Goal: Transaction & Acquisition: Purchase product/service

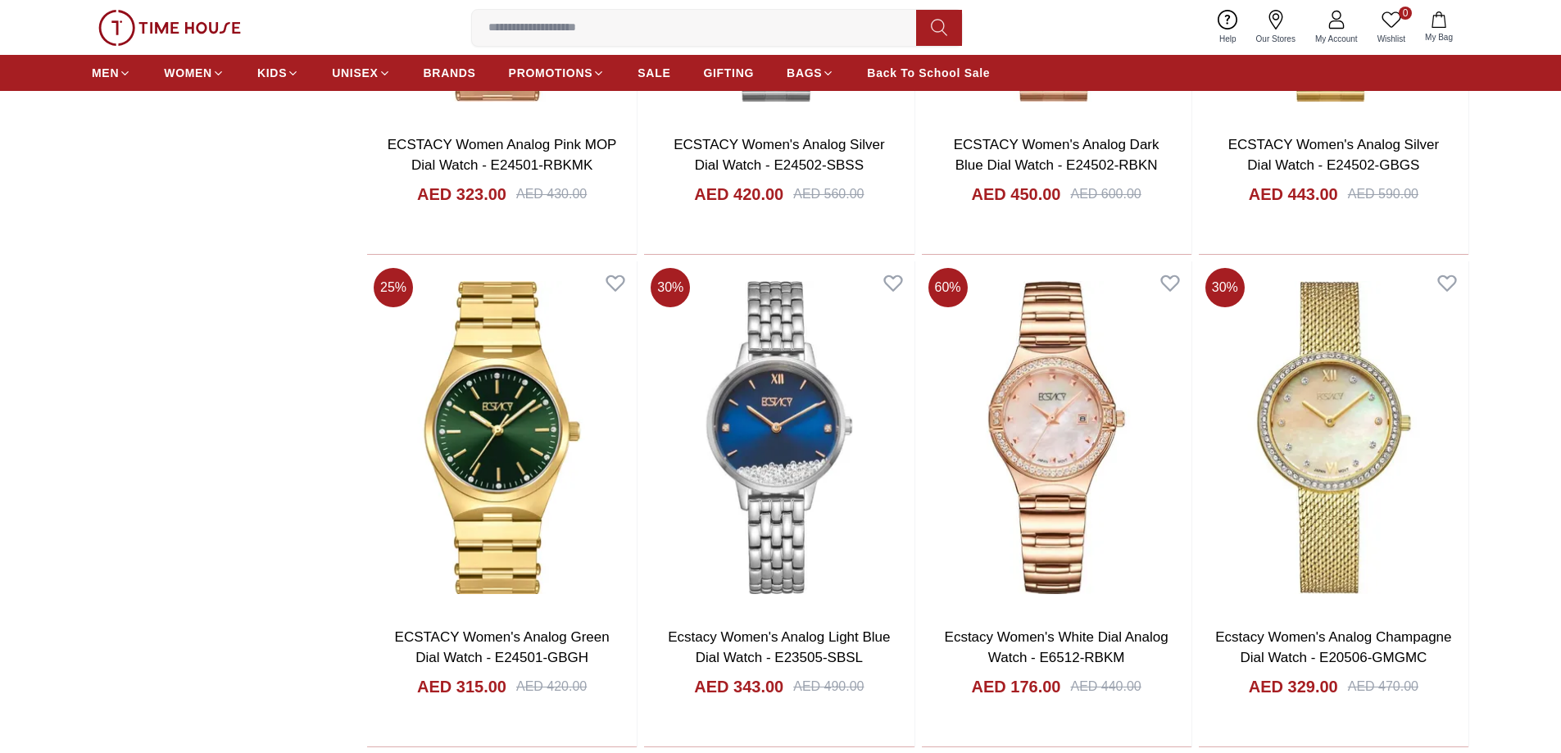
scroll to position [2785, 0]
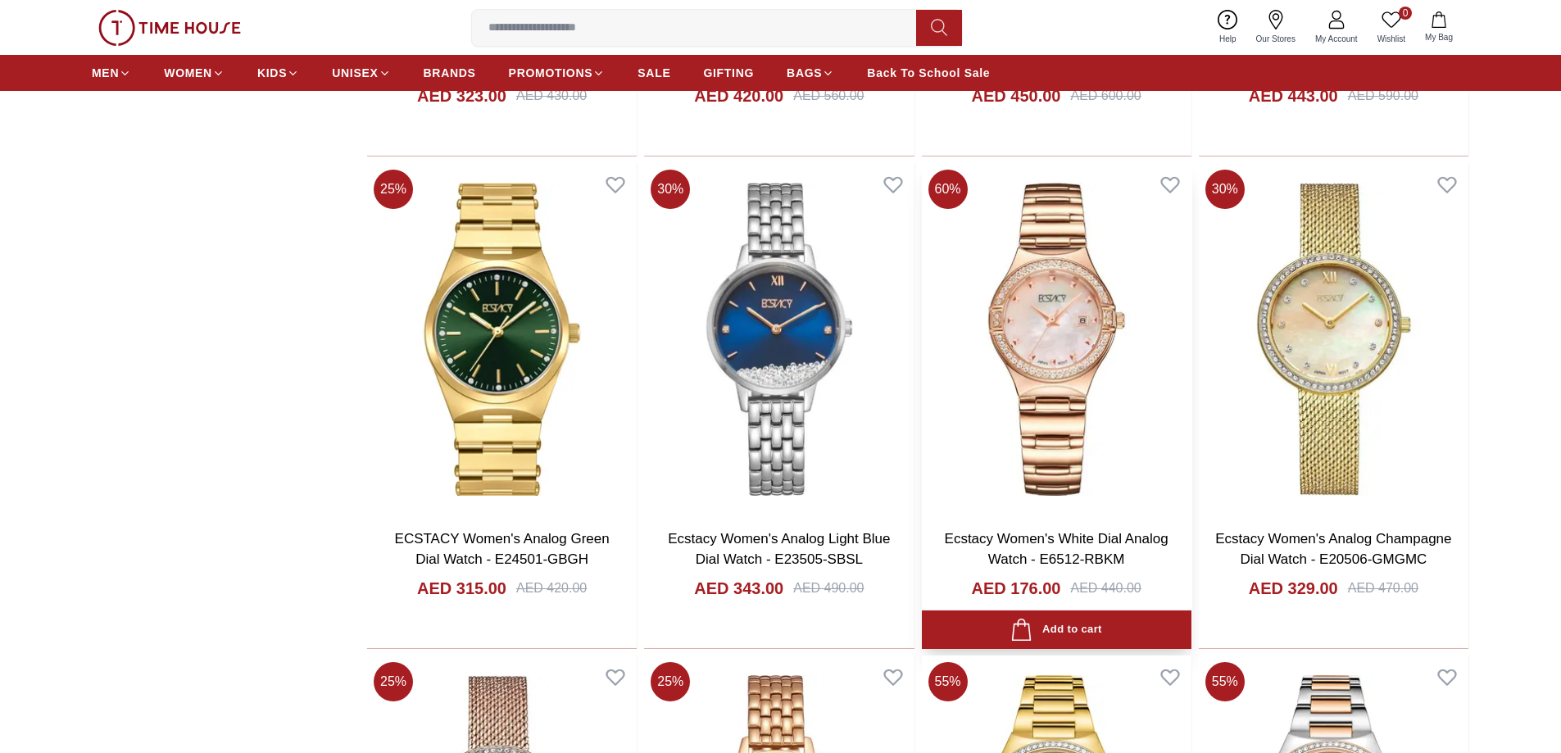
click at [1043, 405] on img at bounding box center [1057, 339] width 270 height 352
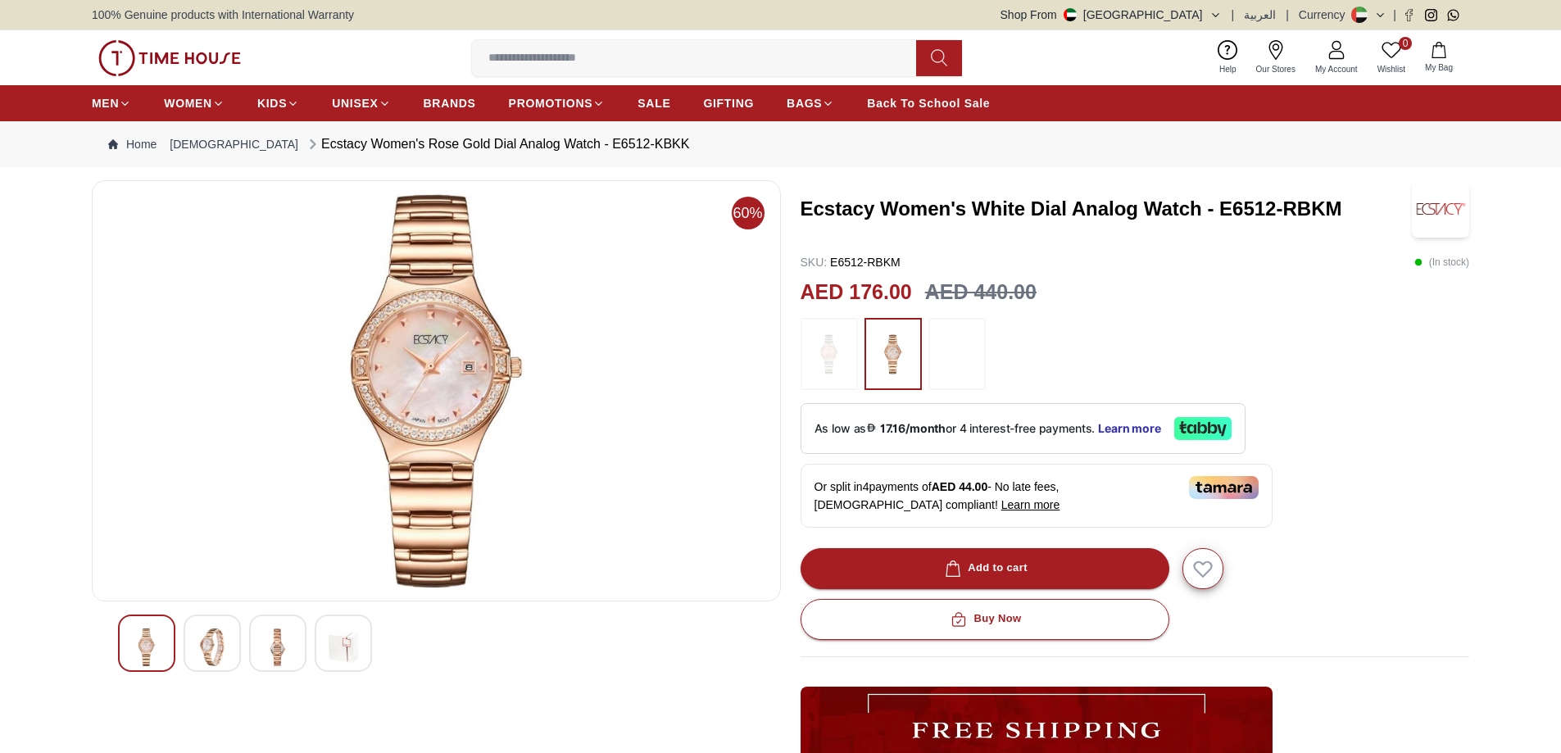
click at [212, 640] on img at bounding box center [211, 647] width 29 height 38
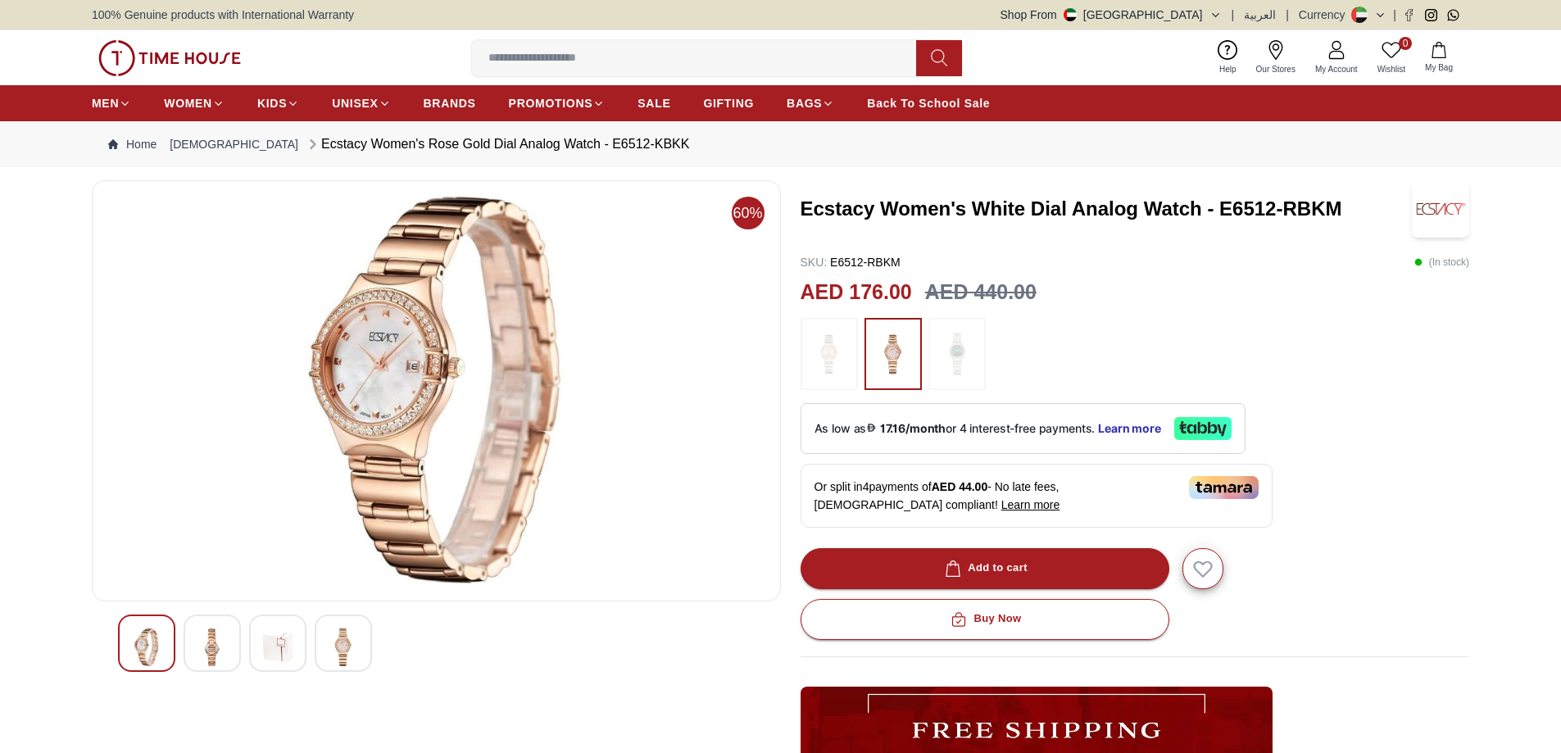
click at [290, 646] on img at bounding box center [277, 647] width 29 height 38
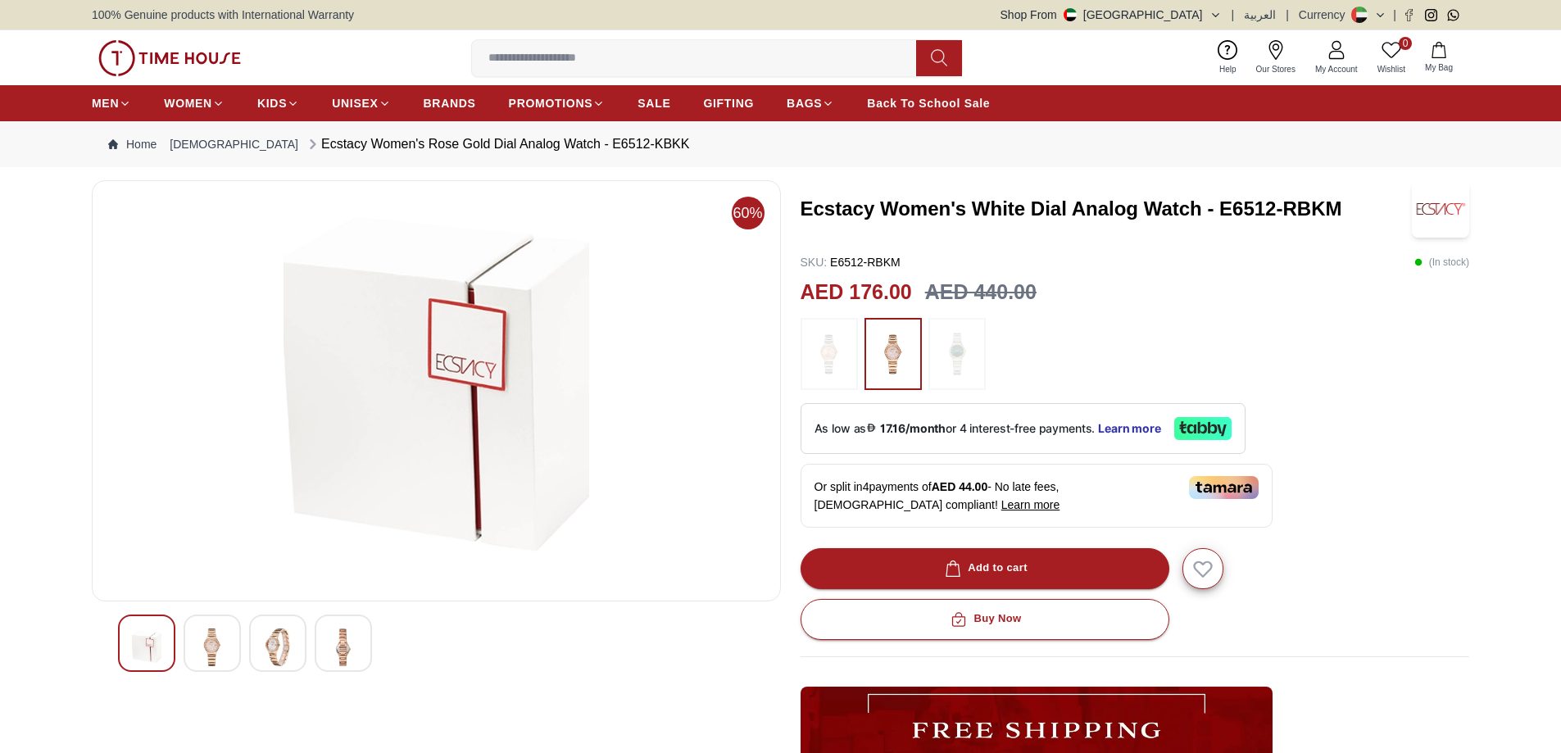
click at [328, 646] on div at bounding box center [343, 642] width 57 height 57
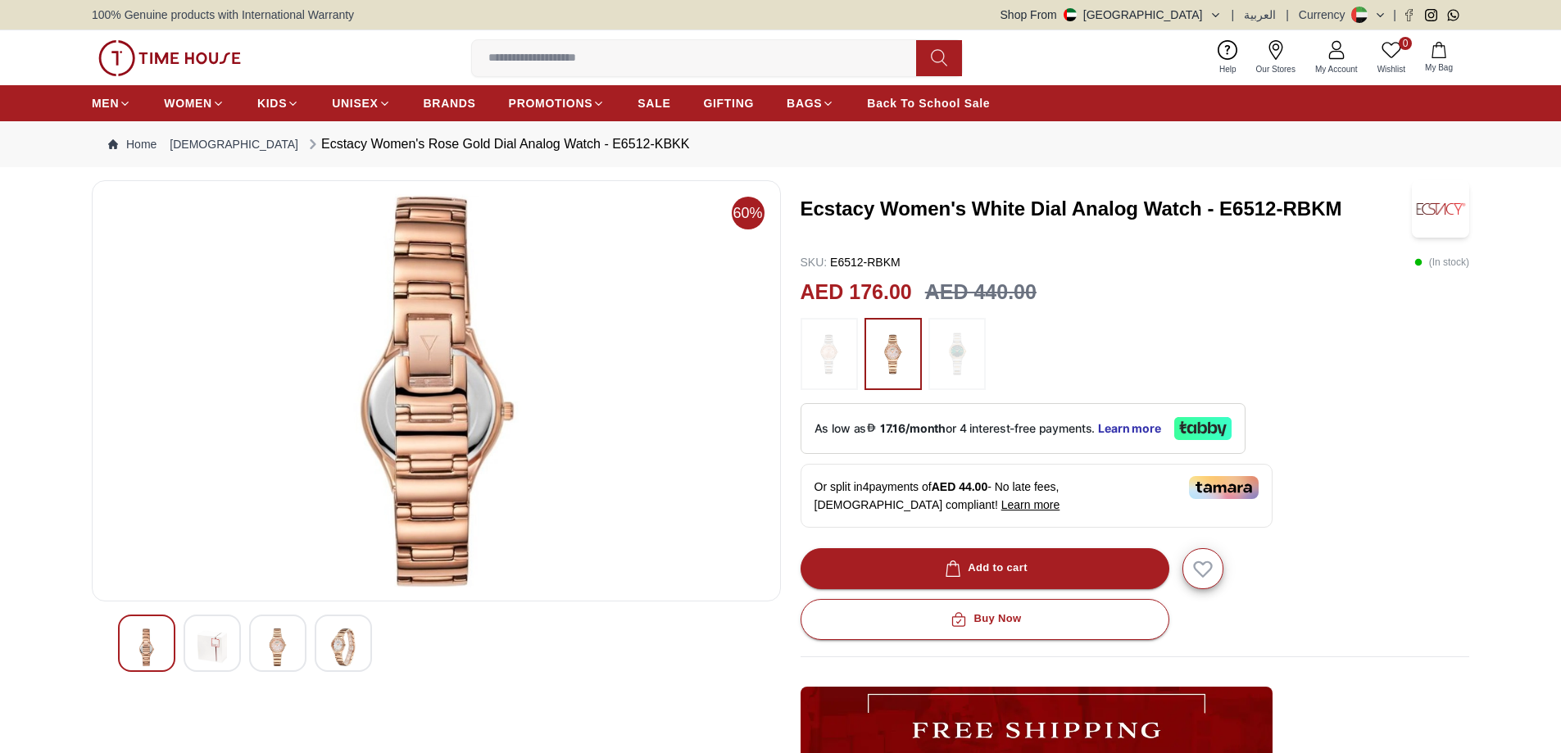
click at [271, 647] on img at bounding box center [277, 647] width 29 height 38
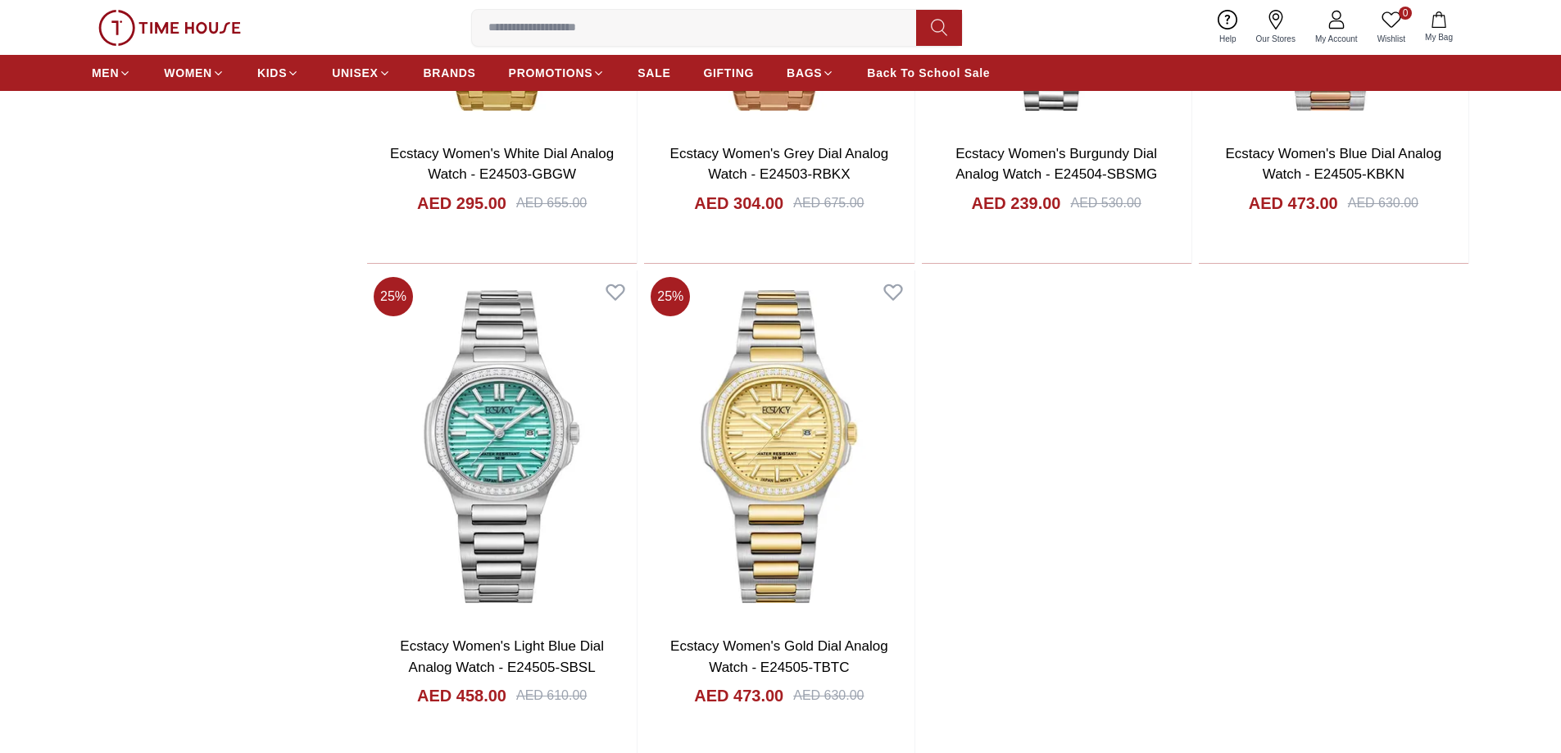
scroll to position [6537, 0]
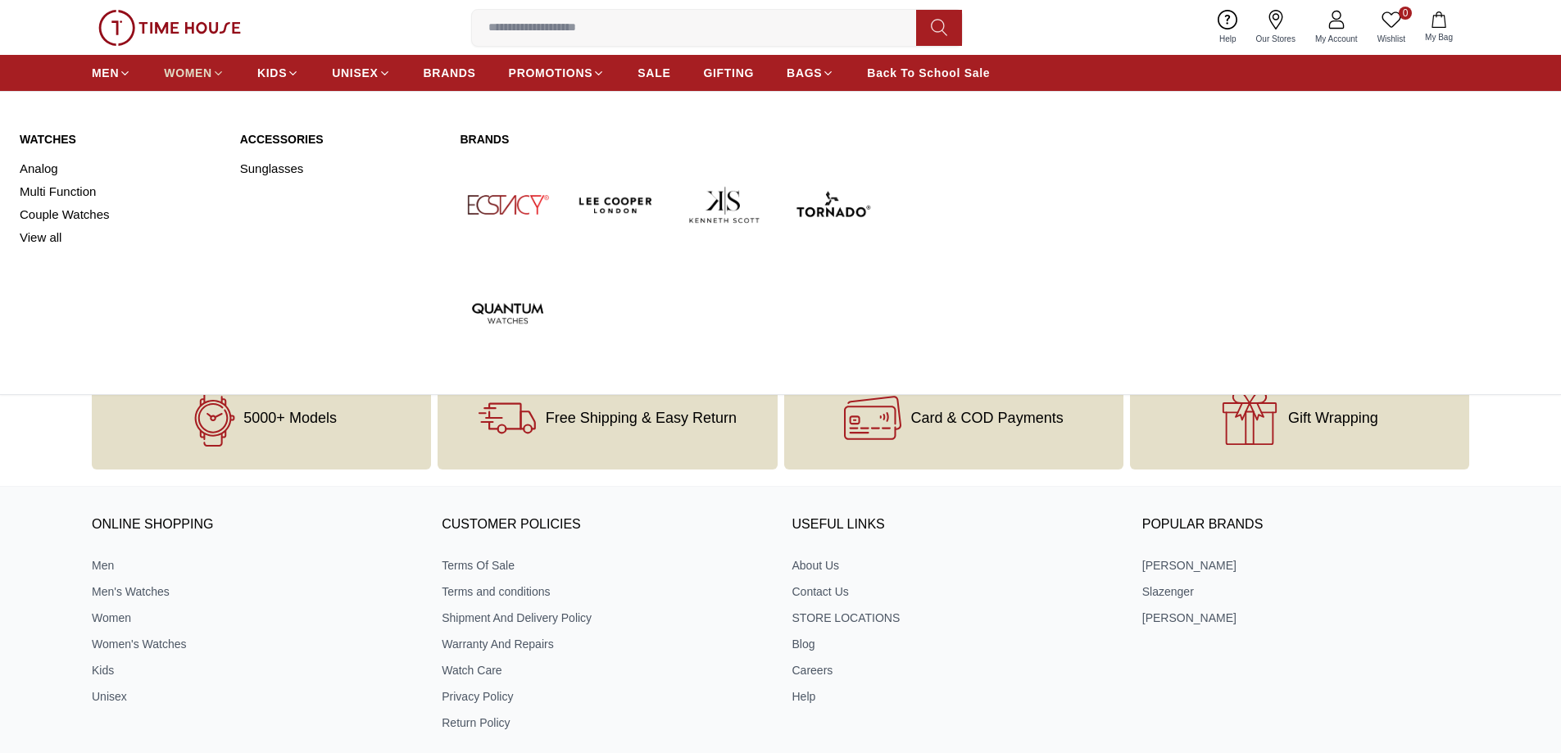
click at [197, 68] on span "WOMEN" at bounding box center [188, 73] width 48 height 16
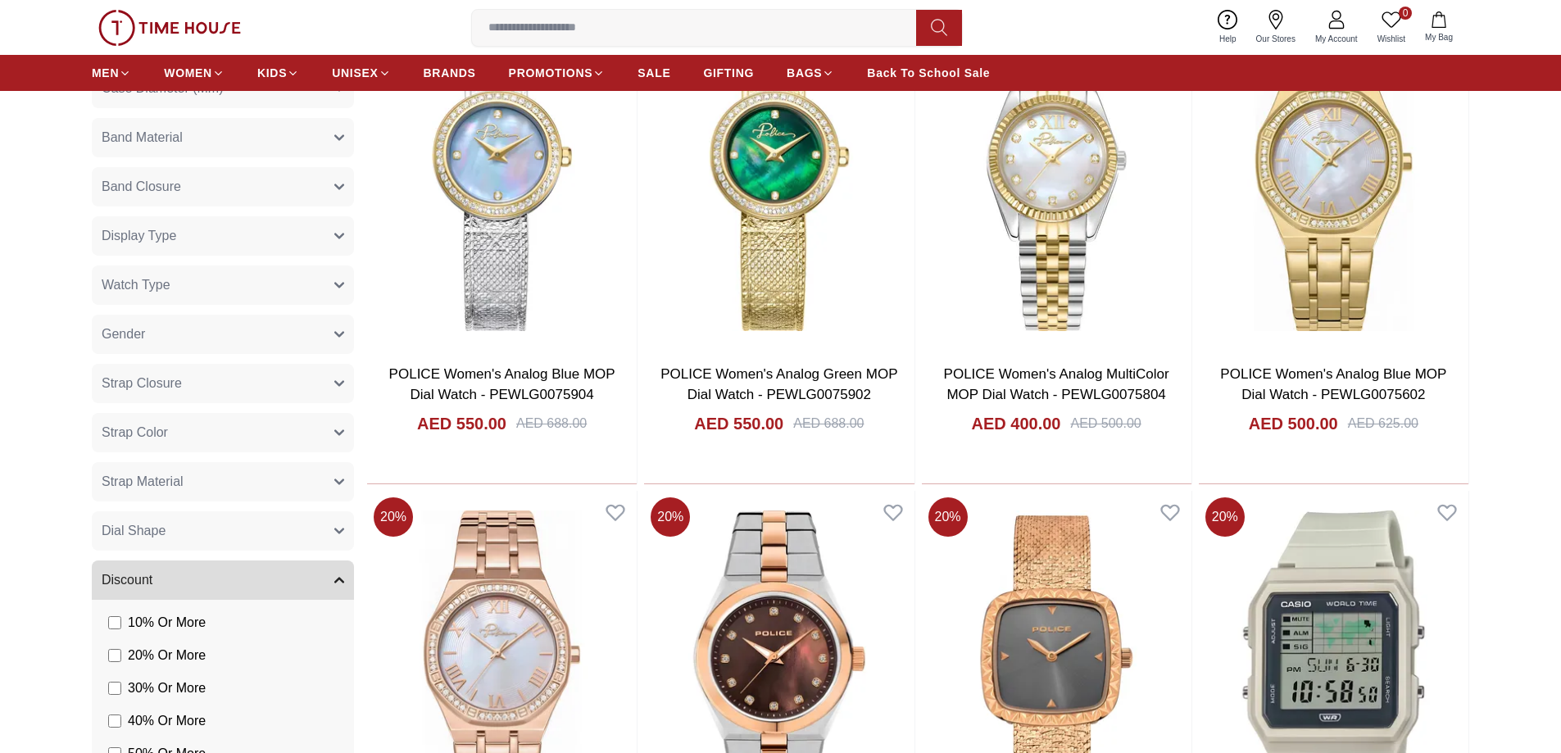
scroll to position [1065, 0]
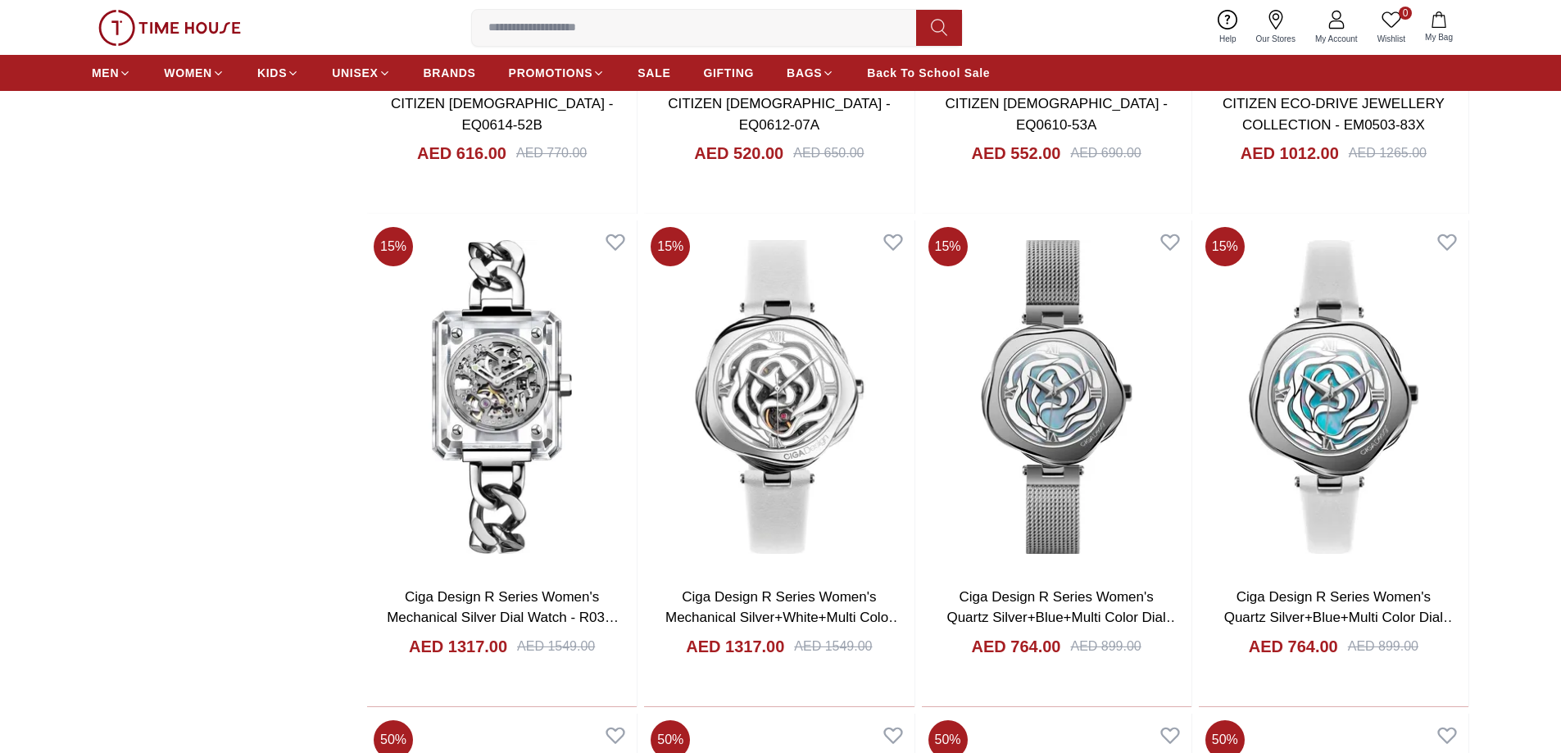
scroll to position [2612, 0]
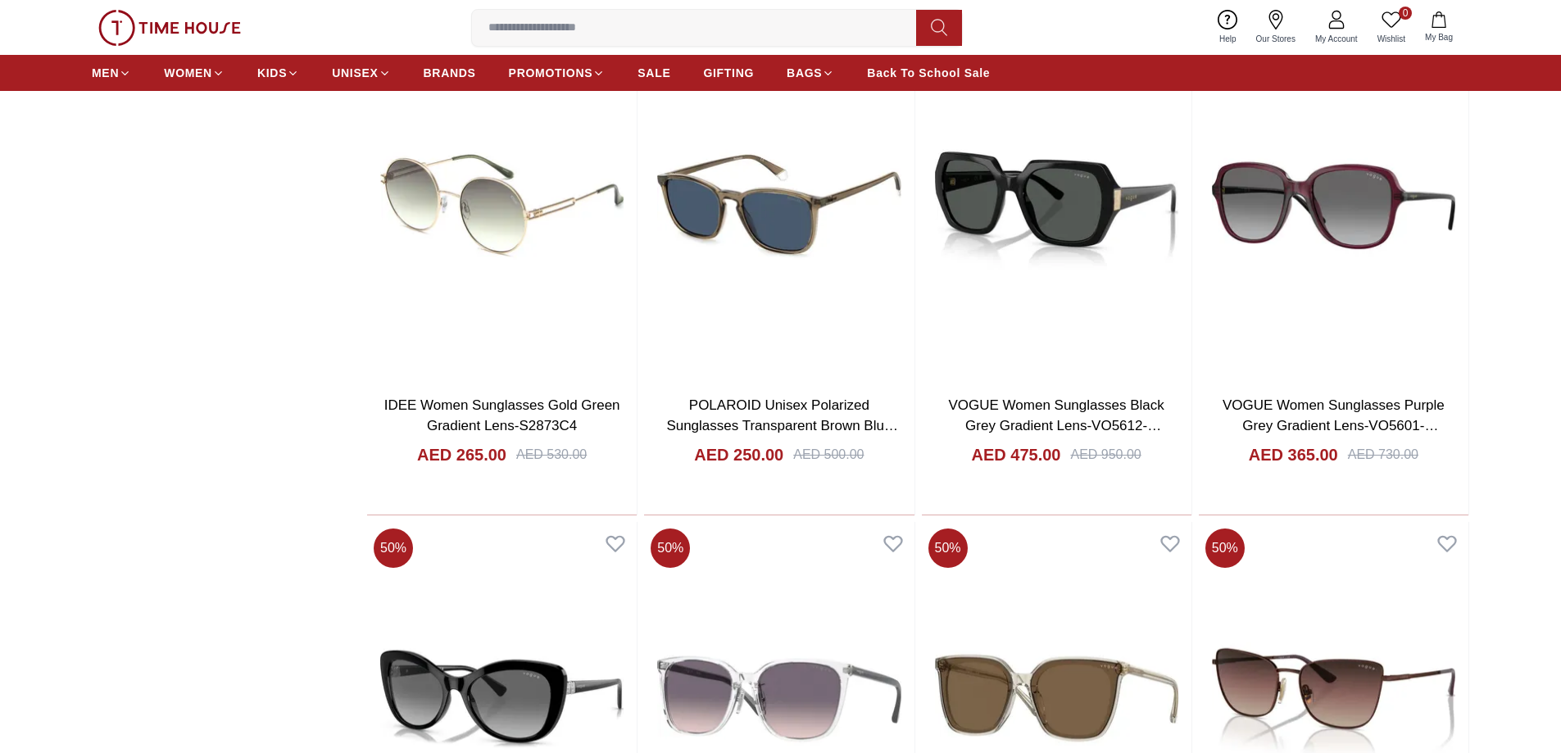
scroll to position [3923, 0]
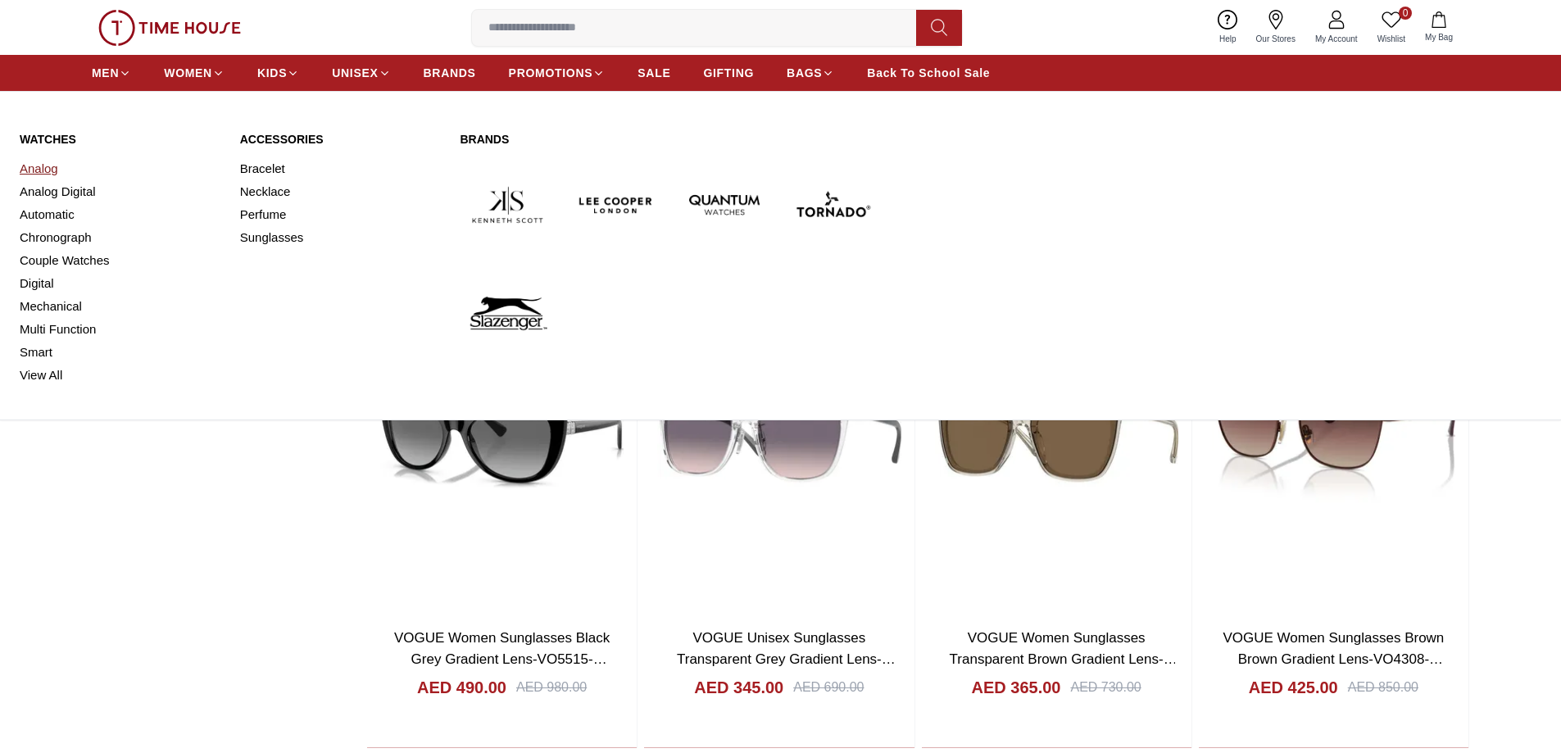
click at [41, 169] on link "Analog" at bounding box center [120, 168] width 201 height 23
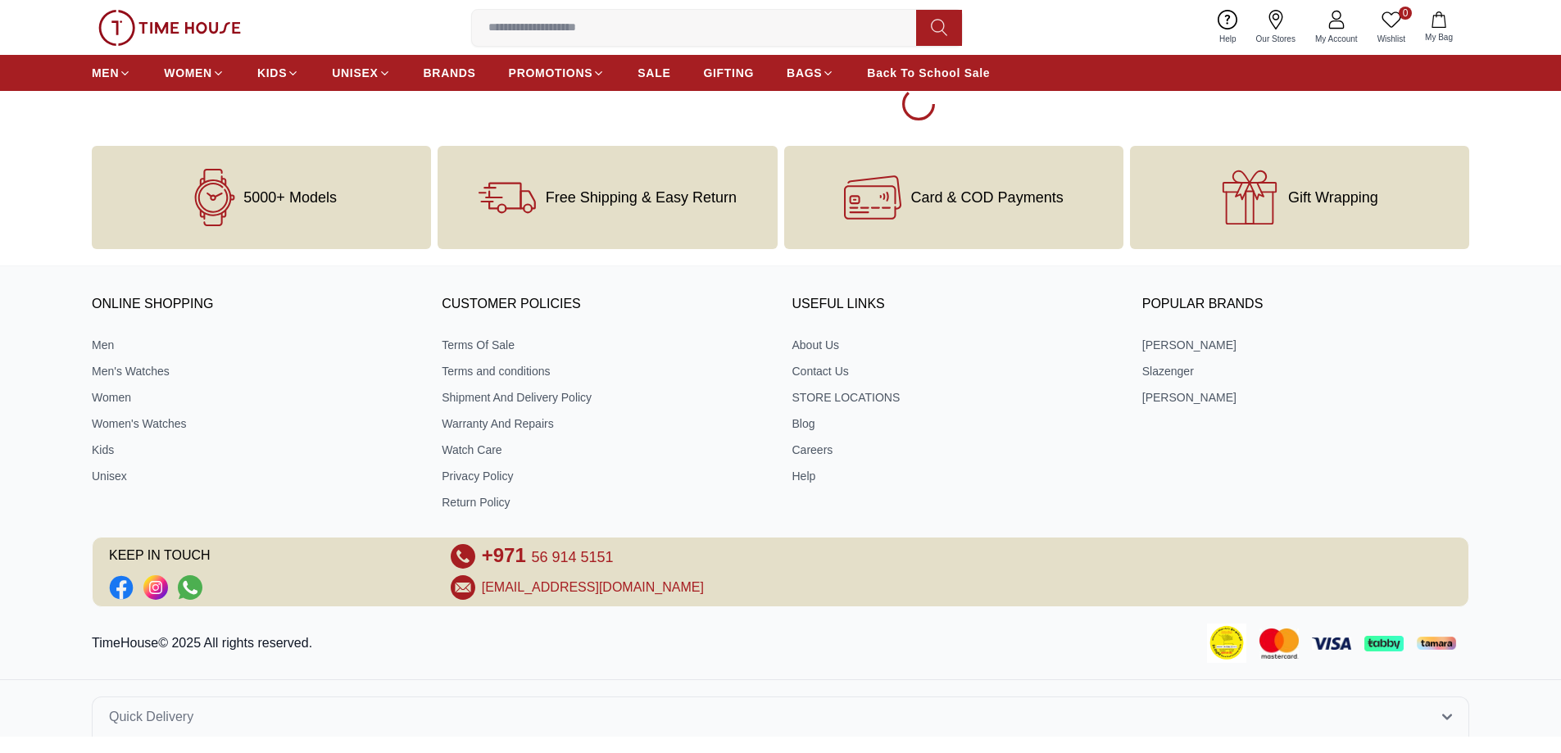
scroll to position [2612, 0]
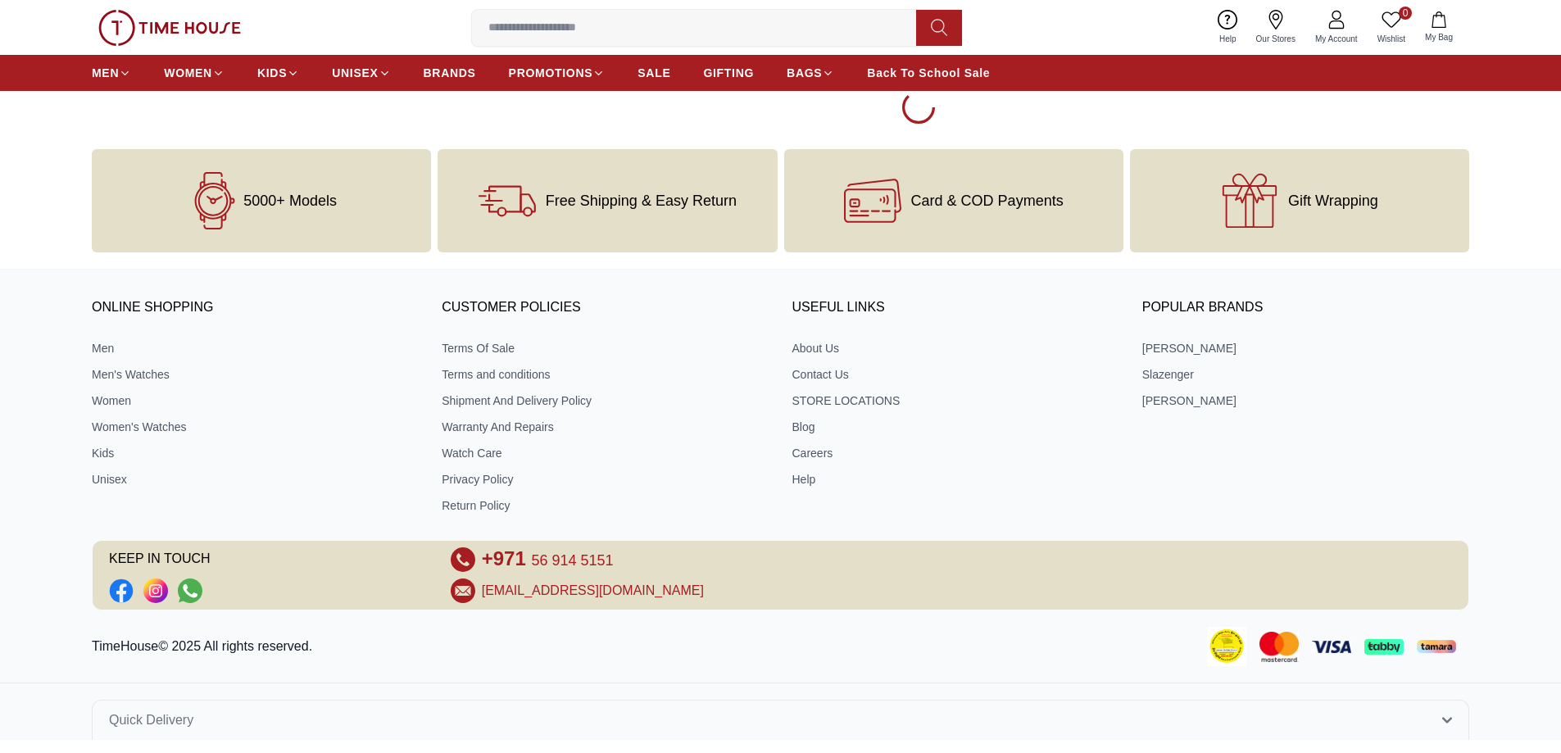
scroll to position [2615, 0]
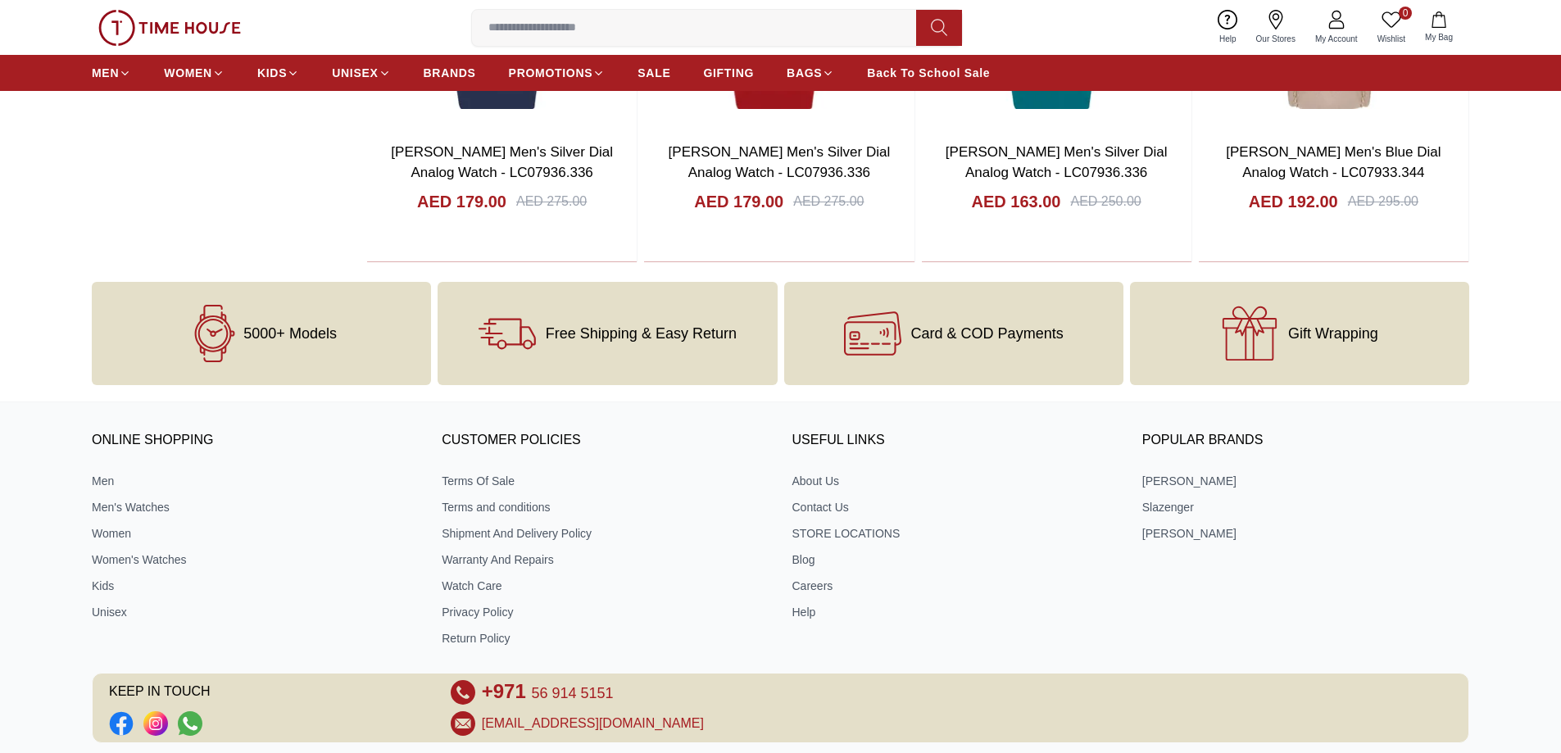
scroll to position [5038, 0]
